Goal: Information Seeking & Learning: Learn about a topic

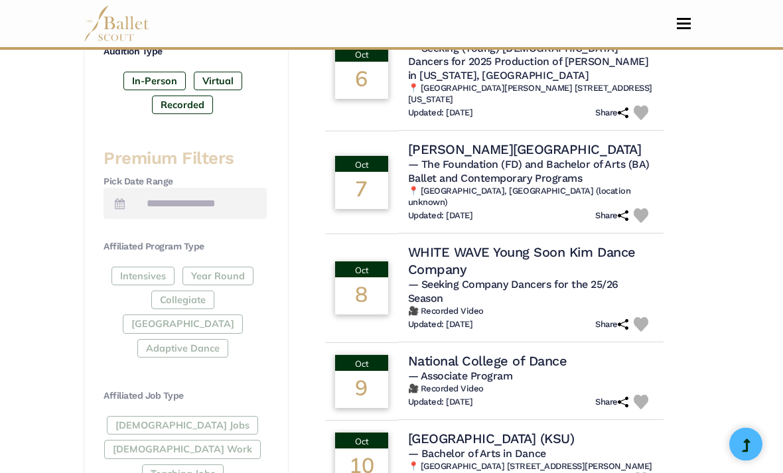
scroll to position [486, 0]
click at [594, 243] on h4 "WHITE WAVE Young Soon Kim Dance Company" at bounding box center [530, 260] width 245 height 34
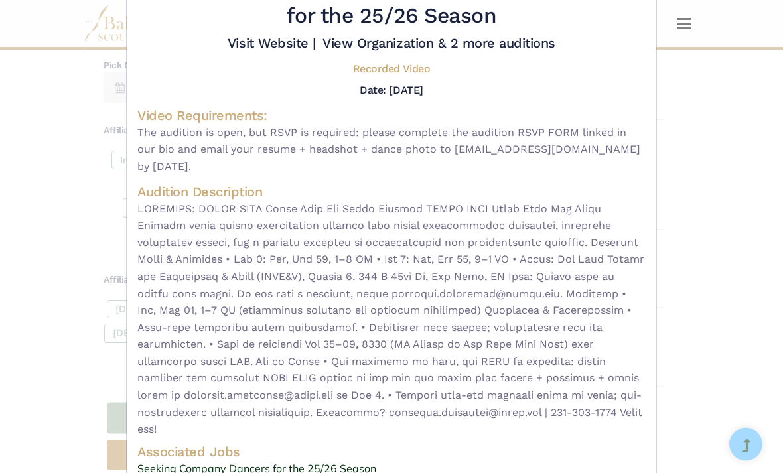
scroll to position [602, 0]
click at [42, 224] on div "WHITE WAVE Young Soon [PERSON_NAME] Dance Company - video audition for — Seekin…" at bounding box center [391, 236] width 783 height 473
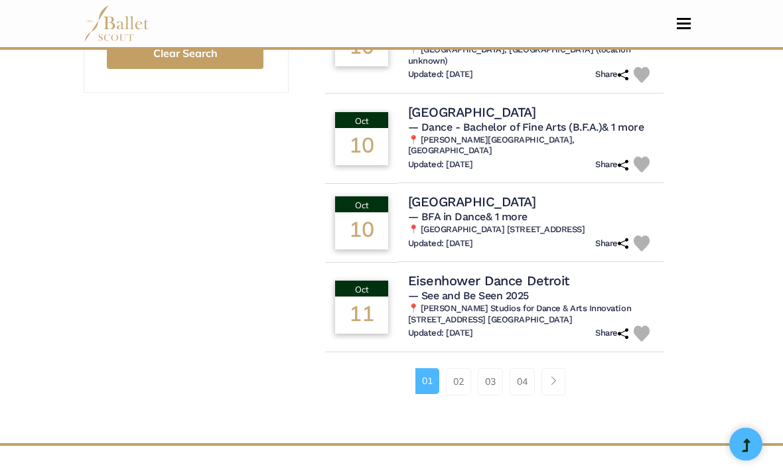
scroll to position [1003, 0]
click at [464, 368] on link "02" at bounding box center [458, 381] width 25 height 27
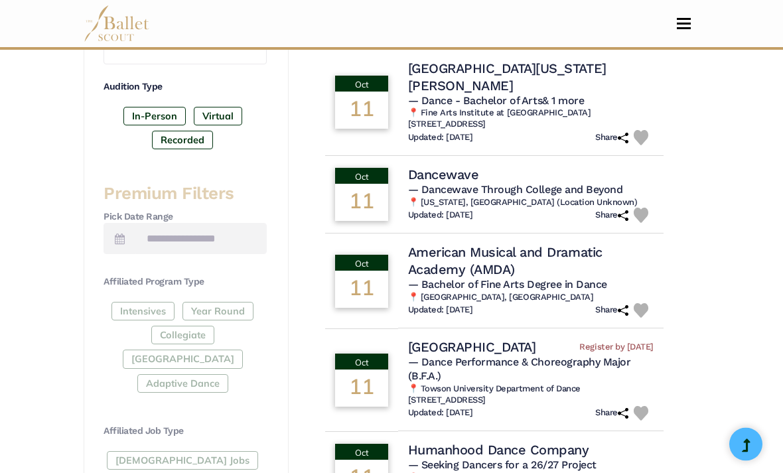
scroll to position [451, 0]
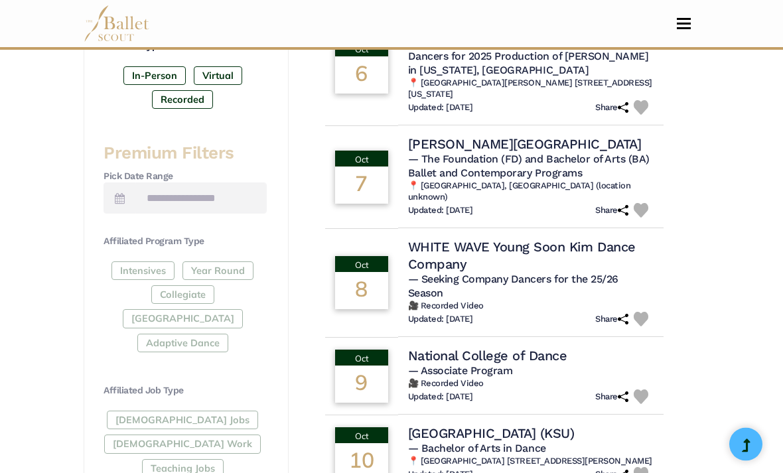
scroll to position [492, 0]
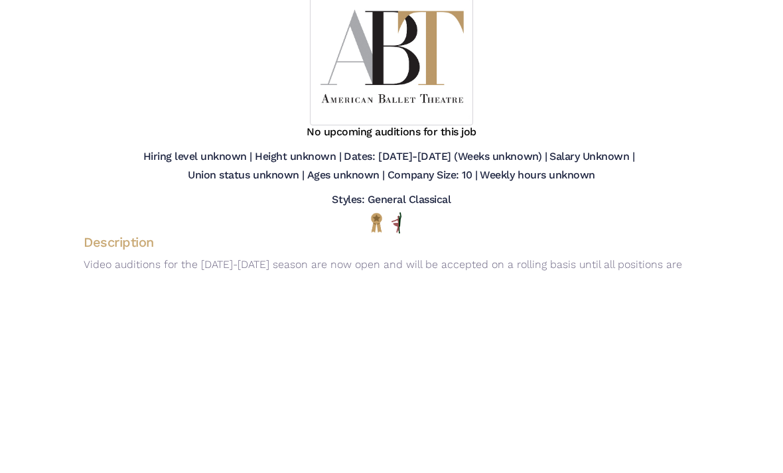
scroll to position [320, 0]
